Goal: Transaction & Acquisition: Purchase product/service

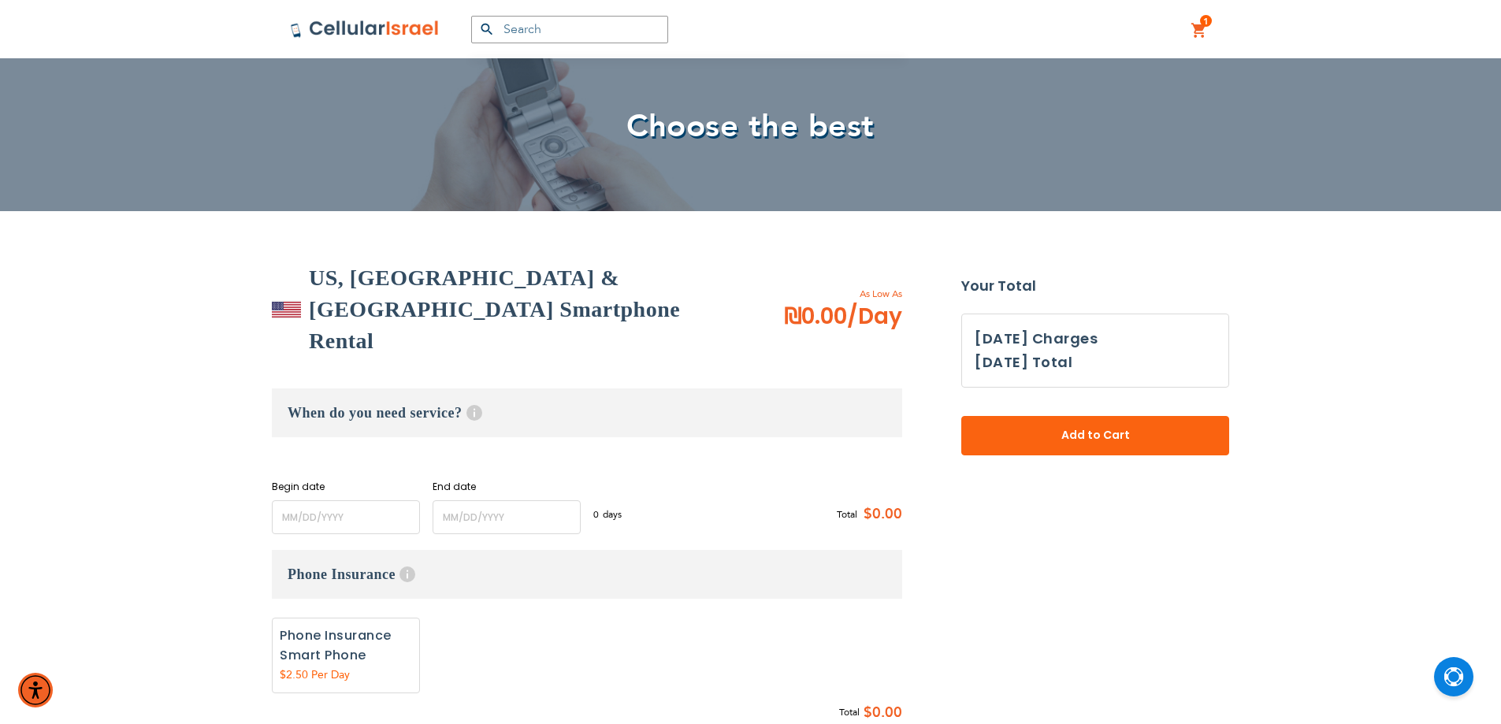
scroll to position [132, 0]
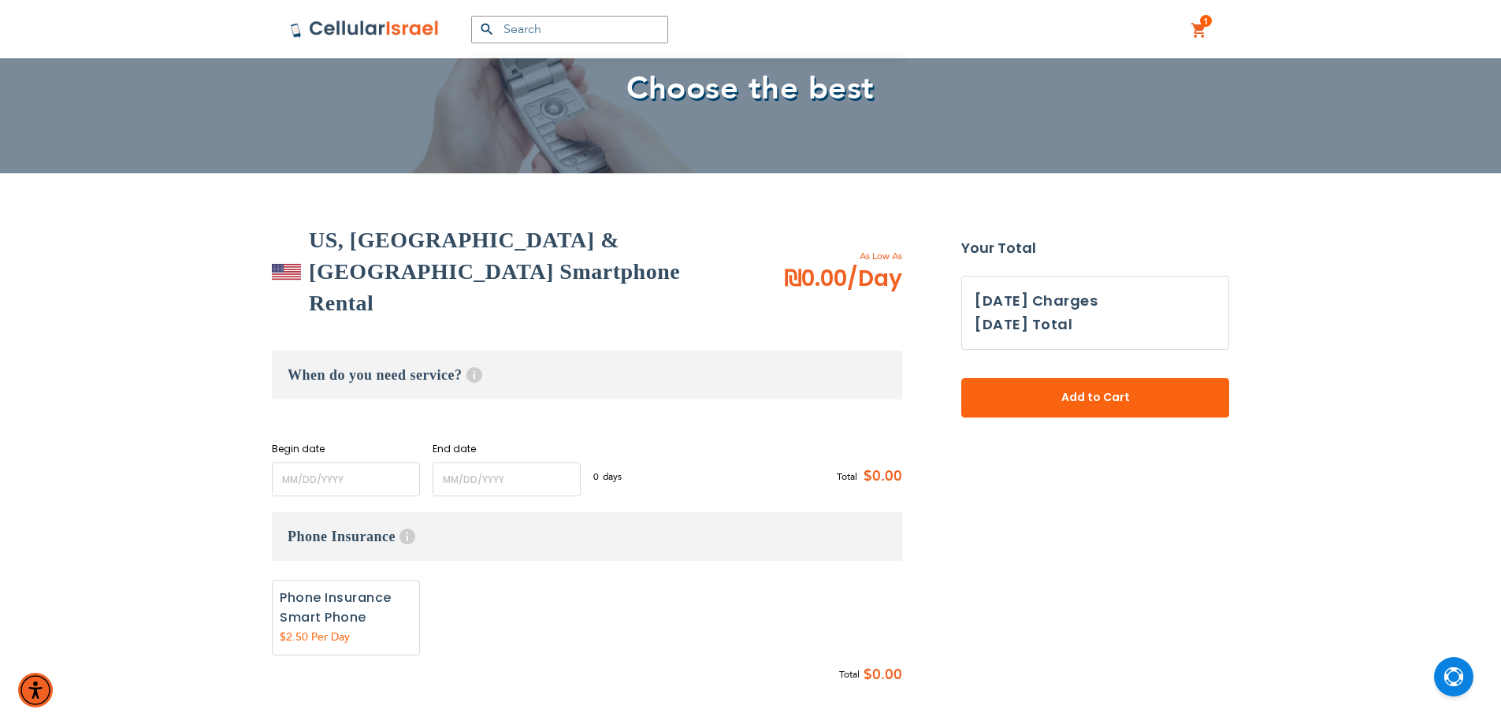
click at [820, 249] on span "As Low As" at bounding box center [822, 256] width 161 height 14
click at [455, 241] on h2 "US, [GEOGRAPHIC_DATA] & [GEOGRAPHIC_DATA] Smartphone Rental" at bounding box center [525, 272] width 433 height 95
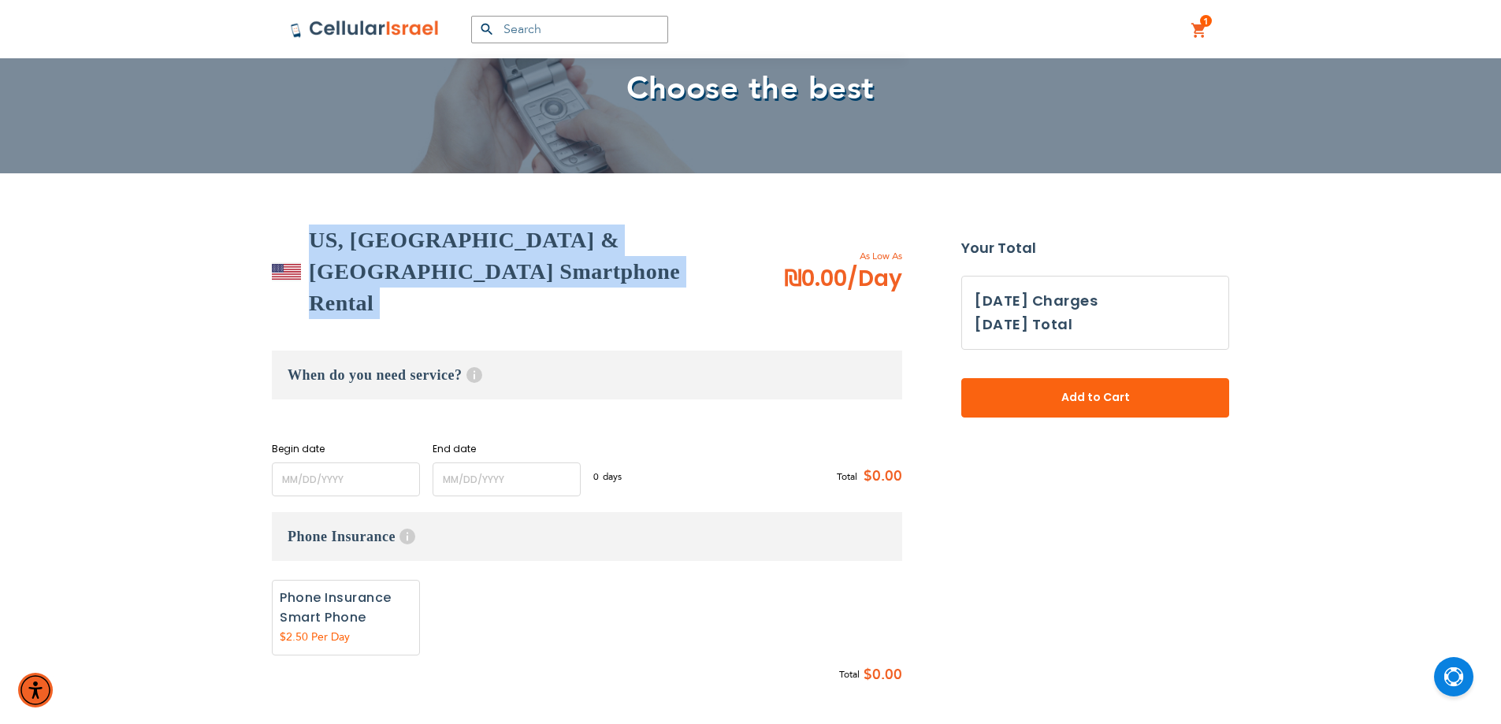
click at [455, 241] on h2 "US, [GEOGRAPHIC_DATA] & [GEOGRAPHIC_DATA] Smartphone Rental" at bounding box center [525, 272] width 433 height 95
click at [340, 253] on h2 "US, [GEOGRAPHIC_DATA] & [GEOGRAPHIC_DATA] Smartphone Rental" at bounding box center [525, 272] width 433 height 95
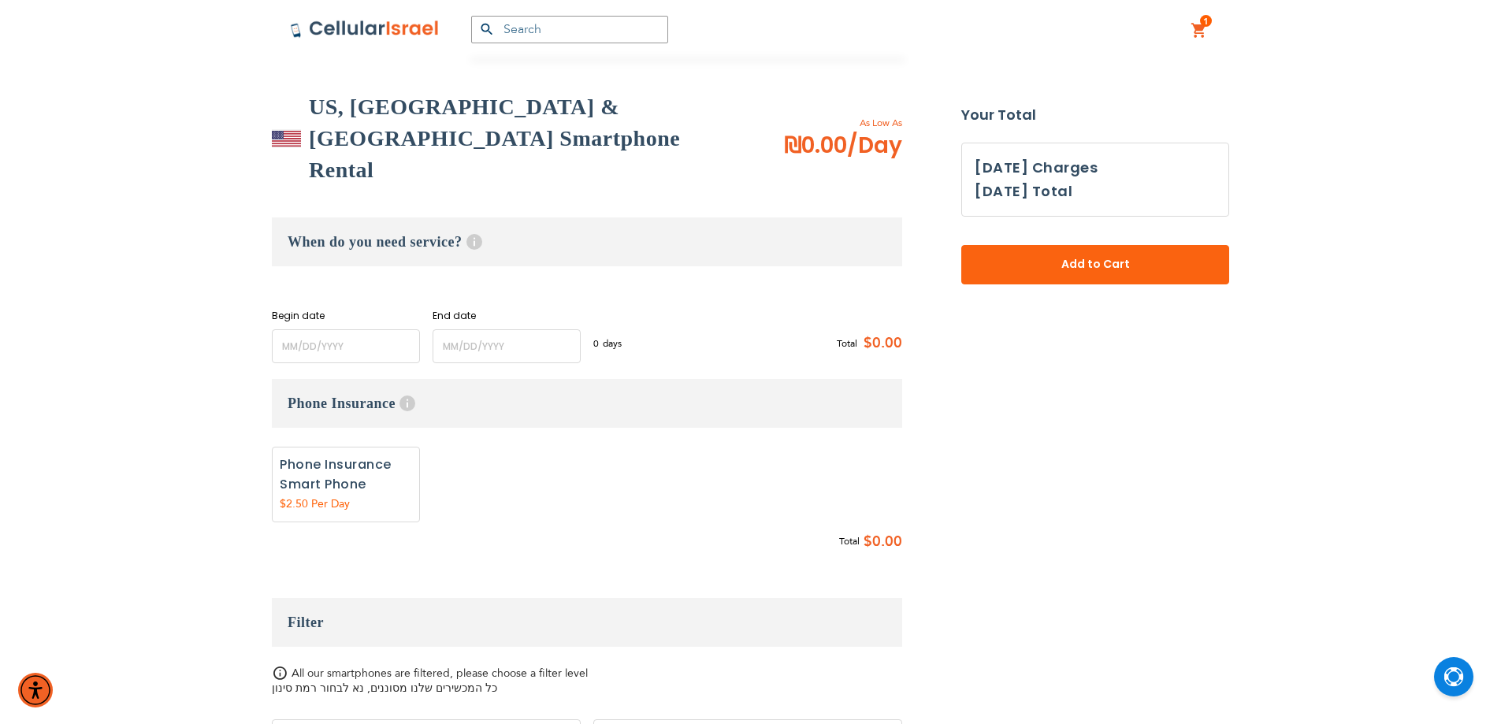
scroll to position [0, 0]
